Goal: Contribute content: Contribute content

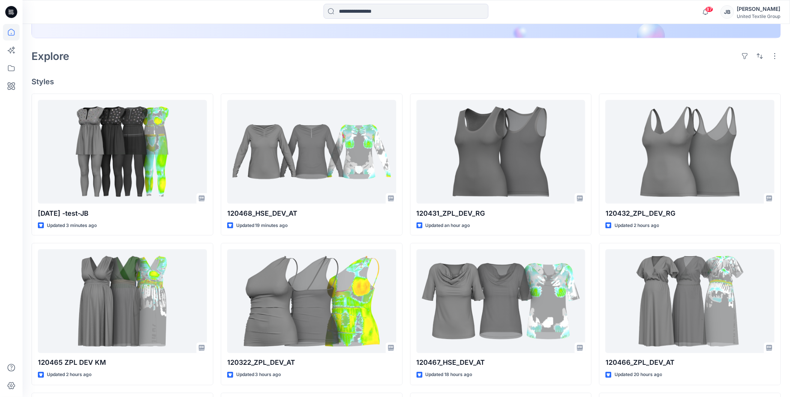
scroll to position [166, 0]
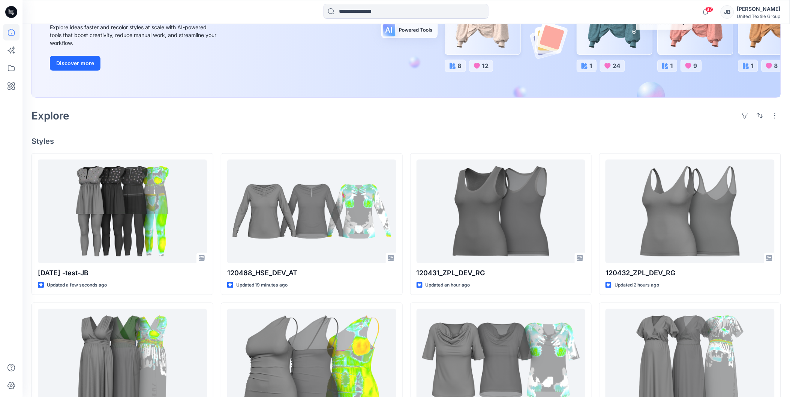
scroll to position [125, 0]
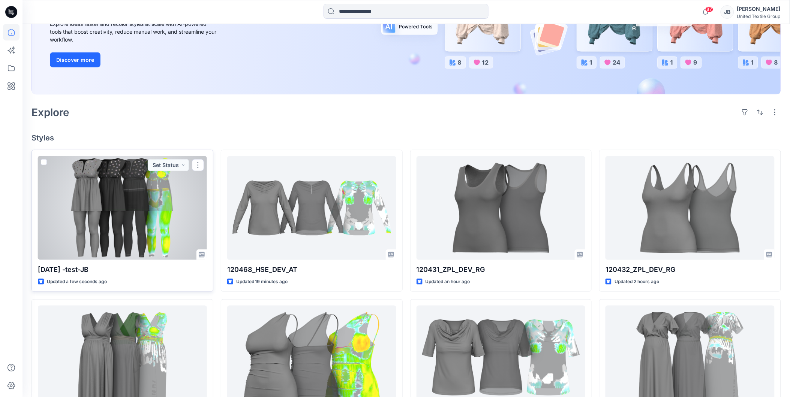
click at [179, 192] on div at bounding box center [122, 208] width 169 height 104
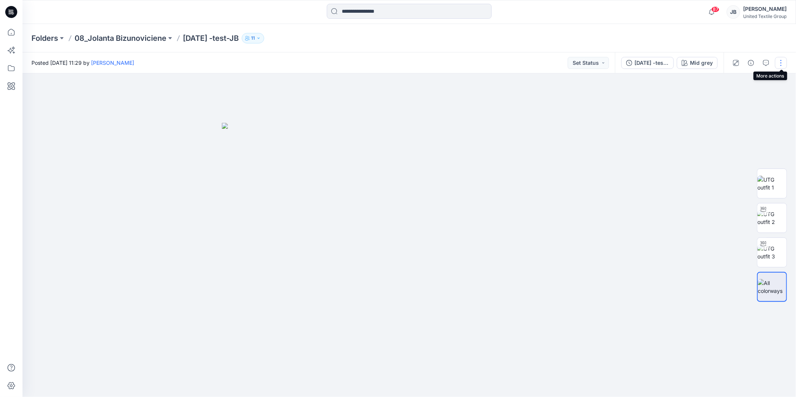
click at [782, 59] on button "button" at bounding box center [781, 63] width 12 height 12
click at [727, 100] on button "Edit" at bounding box center [749, 101] width 69 height 14
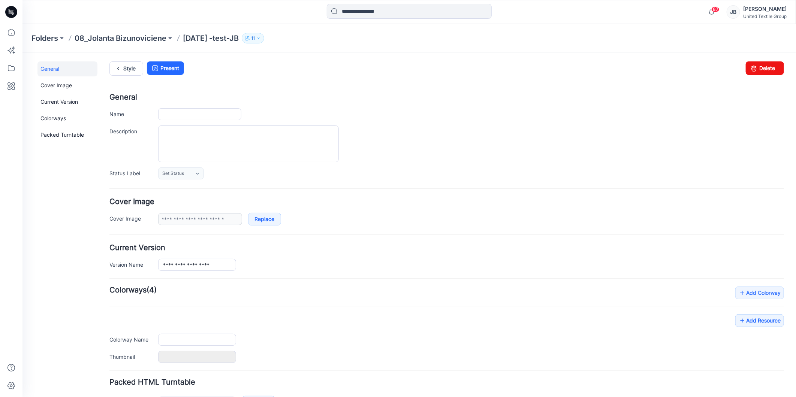
type input "**********"
type input "********"
type input "**********"
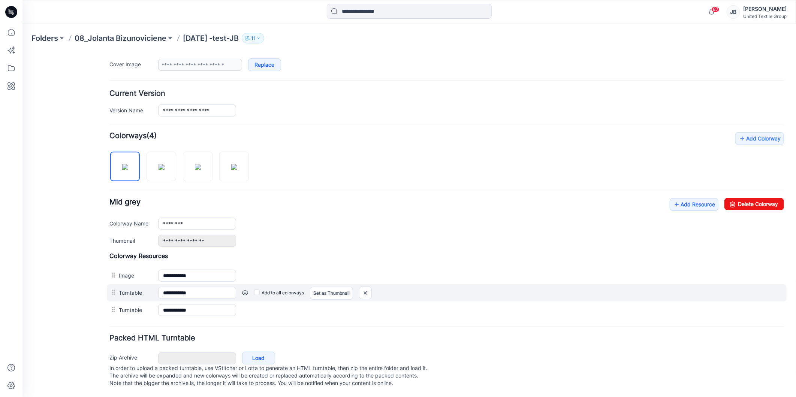
scroll to position [163, 0]
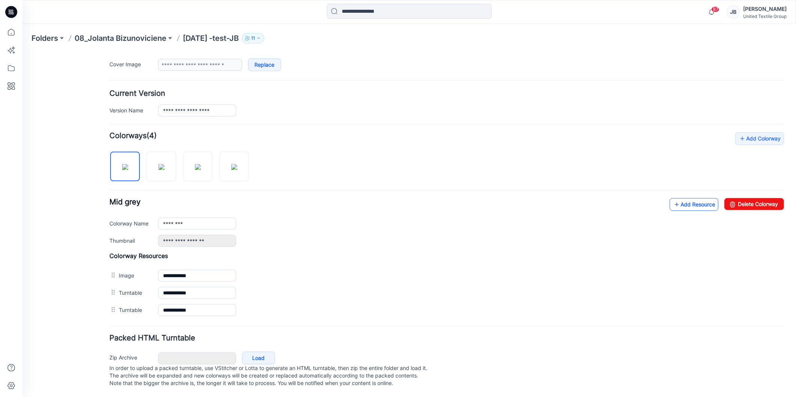
click at [673, 198] on icon at bounding box center [676, 204] width 7 height 12
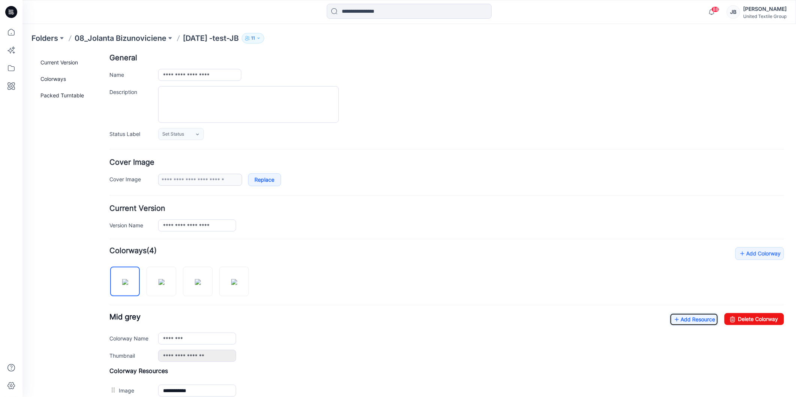
scroll to position [0, 0]
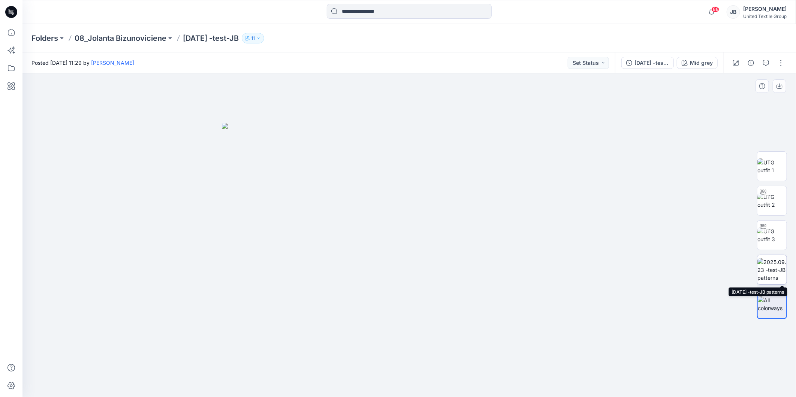
click at [779, 268] on img at bounding box center [772, 270] width 29 height 24
click at [10, 12] on icon at bounding box center [11, 12] width 12 height 12
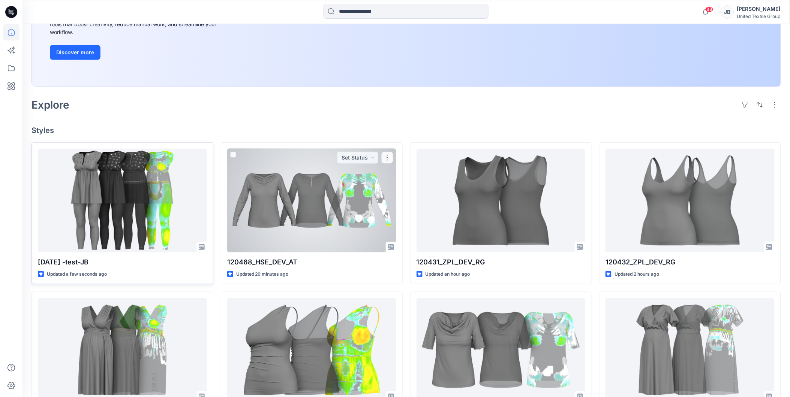
scroll to position [166, 0]
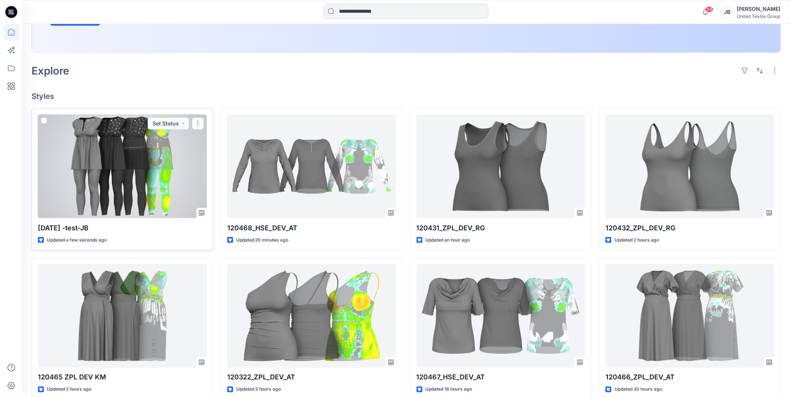
click at [145, 174] on div at bounding box center [122, 167] width 169 height 104
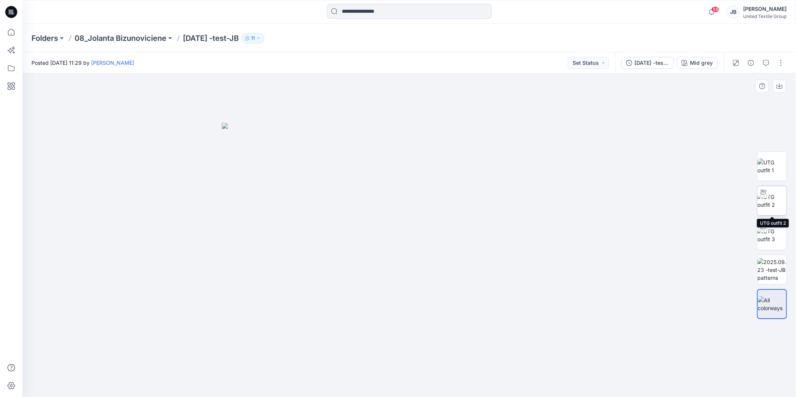
click at [772, 201] on img at bounding box center [772, 201] width 29 height 16
drag, startPoint x: 406, startPoint y: 387, endPoint x: 351, endPoint y: 373, distance: 56.5
click at [351, 373] on icon at bounding box center [410, 375] width 227 height 28
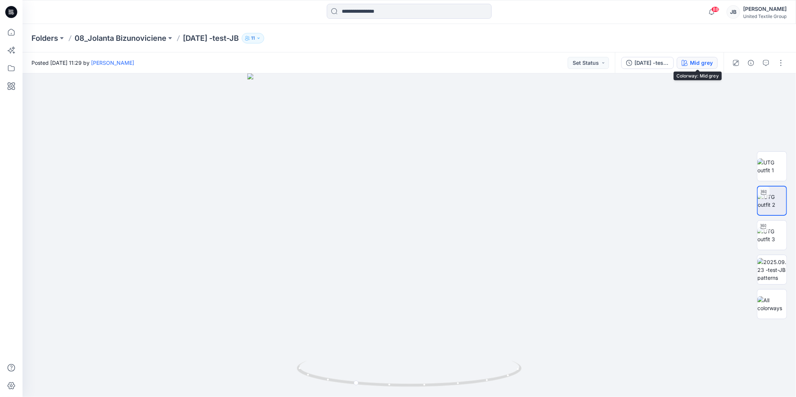
click at [692, 60] on div "Mid grey" at bounding box center [701, 63] width 23 height 8
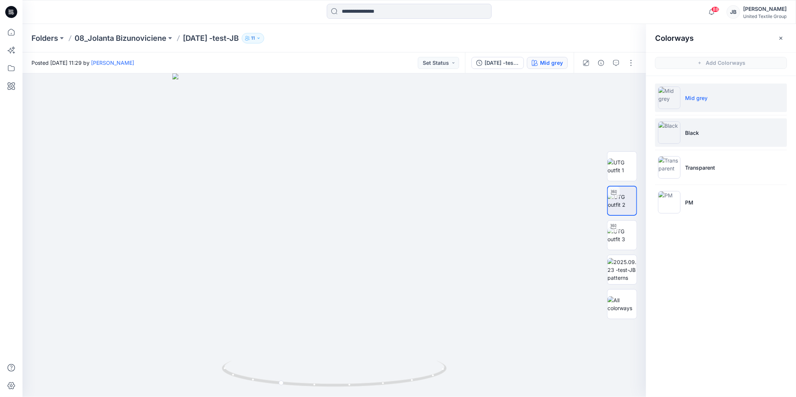
click at [673, 132] on img at bounding box center [669, 132] width 22 height 22
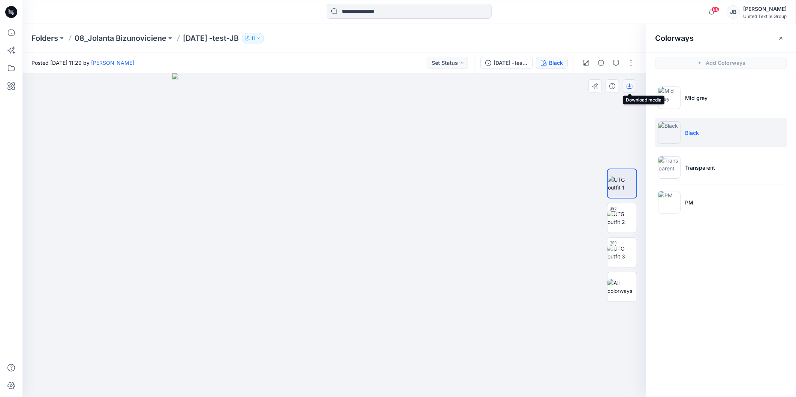
click at [631, 84] on icon "button" at bounding box center [630, 86] width 6 height 6
click at [674, 168] on img at bounding box center [669, 167] width 22 height 22
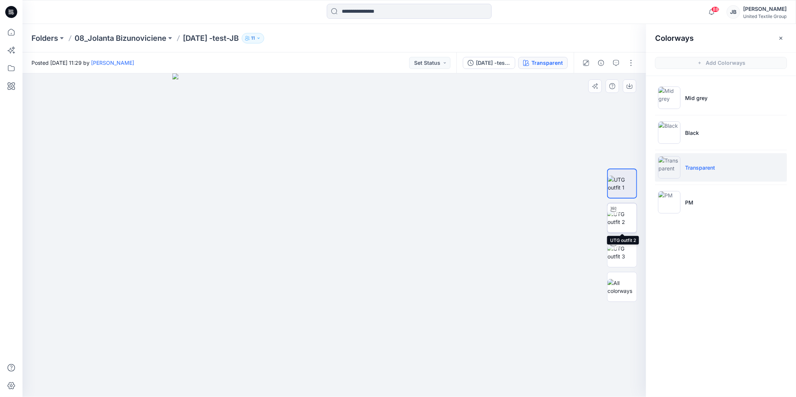
click at [625, 216] on img at bounding box center [622, 218] width 29 height 16
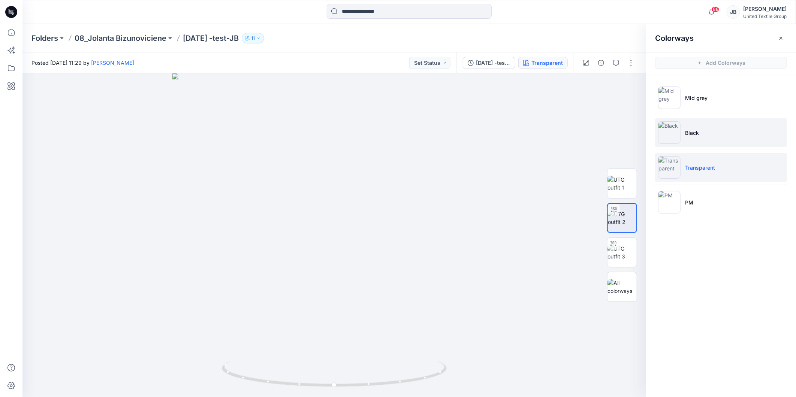
click at [672, 132] on img at bounding box center [669, 132] width 22 height 22
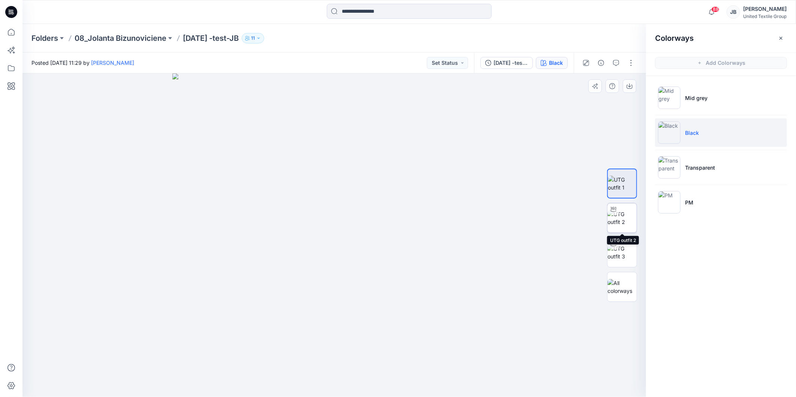
click at [623, 221] on img at bounding box center [622, 218] width 29 height 16
drag, startPoint x: 334, startPoint y: 388, endPoint x: 230, endPoint y: 370, distance: 105.5
click at [230, 370] on icon at bounding box center [335, 375] width 227 height 28
drag, startPoint x: 257, startPoint y: 37, endPoint x: 185, endPoint y: 36, distance: 72.0
click at [185, 36] on p "[DATE] -test-JB" at bounding box center [211, 38] width 56 height 10
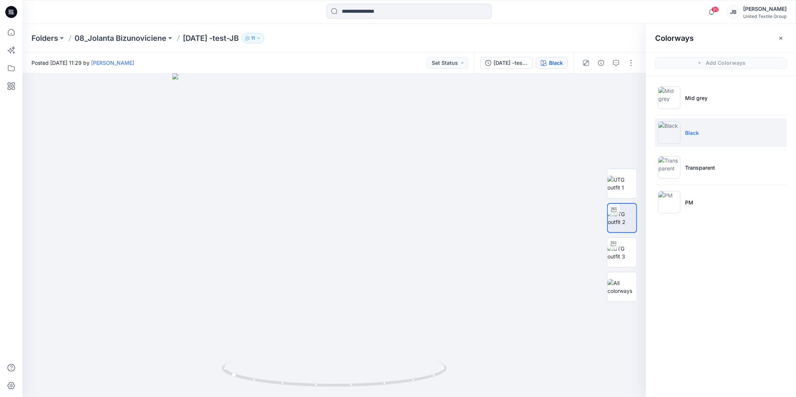
drag, startPoint x: 185, startPoint y: 36, endPoint x: 189, endPoint y: 35, distance: 4.4
copy p "[DATE] -test-JB"
click at [782, 36] on icon "button" at bounding box center [781, 38] width 6 height 6
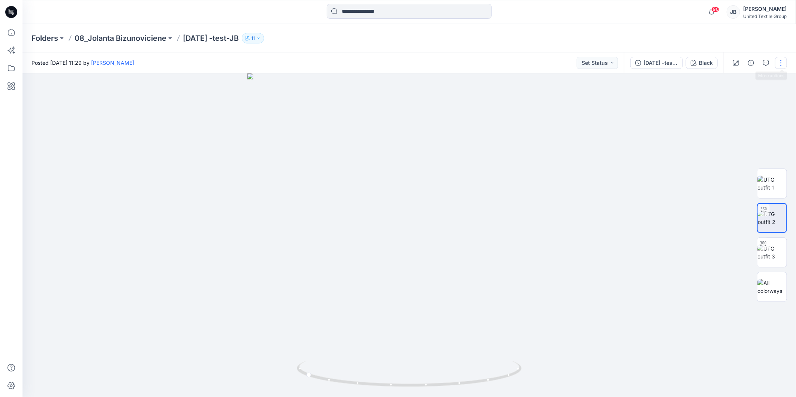
click at [780, 59] on button "button" at bounding box center [781, 63] width 12 height 12
click at [736, 100] on p "Edit" at bounding box center [733, 101] width 9 height 8
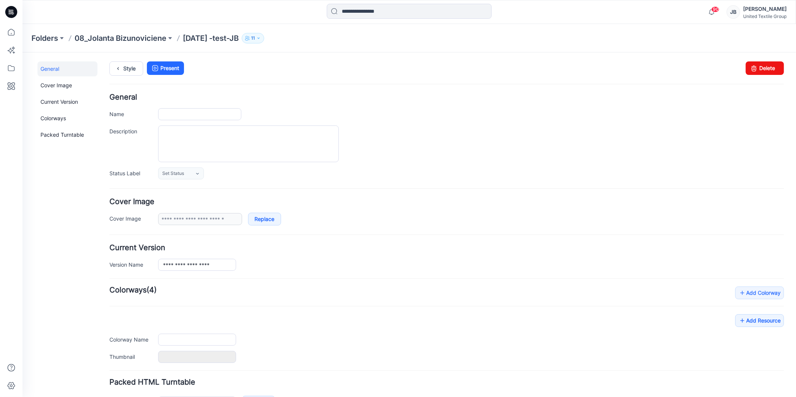
type input "**********"
type input "********"
type input "**********"
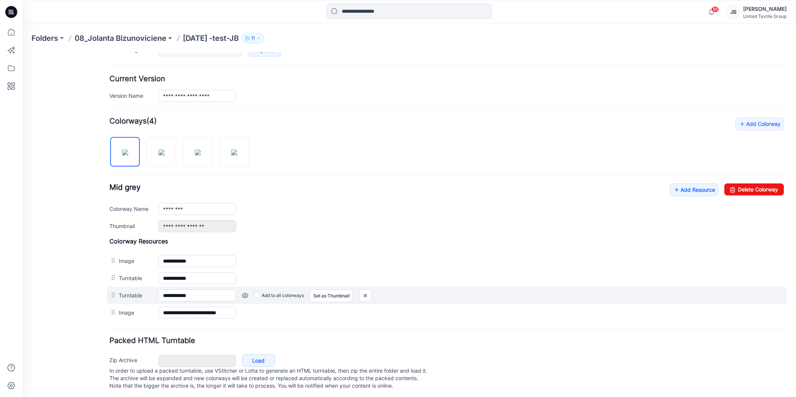
scroll to position [181, 0]
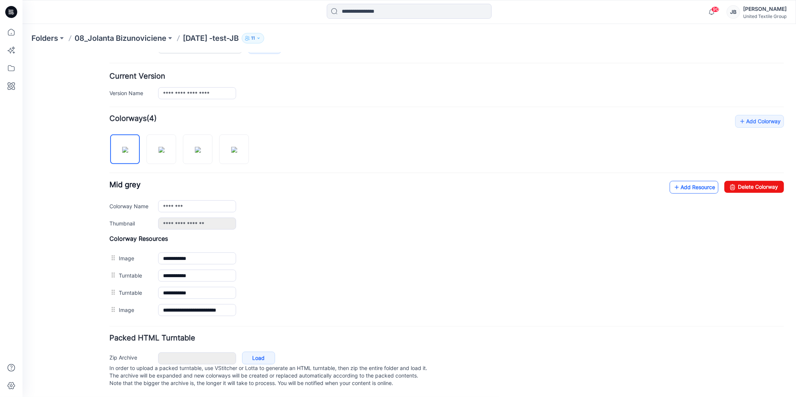
click at [673, 181] on icon at bounding box center [676, 187] width 7 height 12
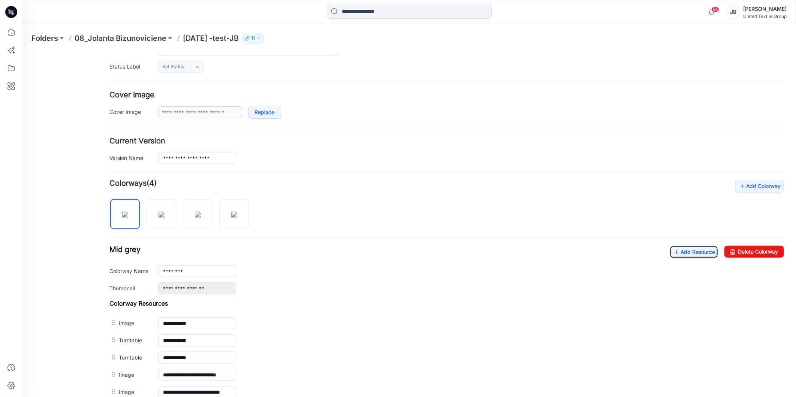
scroll to position [0, 0]
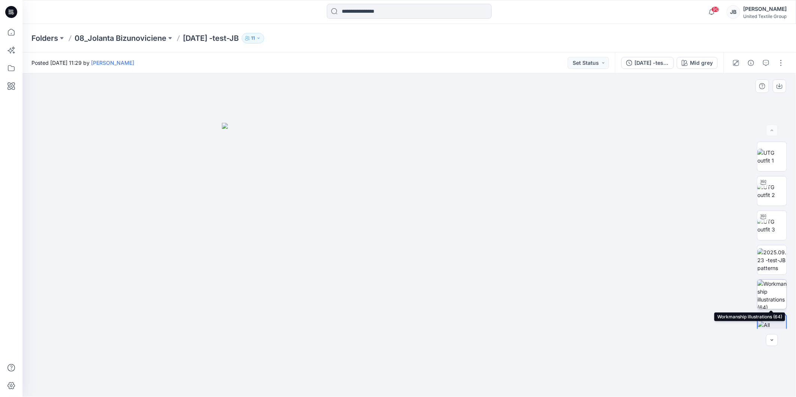
click at [776, 297] on img at bounding box center [772, 294] width 29 height 29
